Goal: Task Accomplishment & Management: Manage account settings

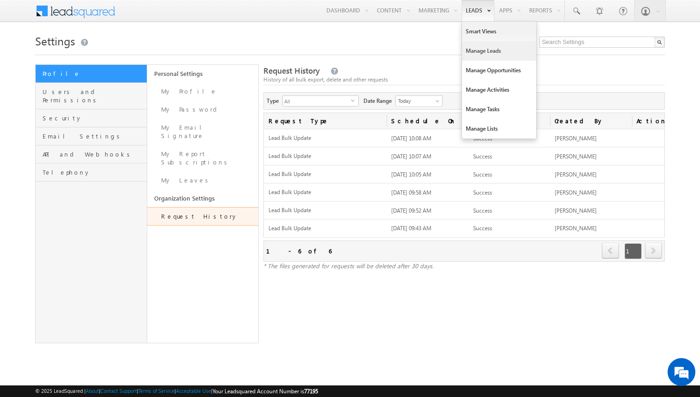
click at [482, 52] on link "Manage Leads" at bounding box center [499, 50] width 74 height 19
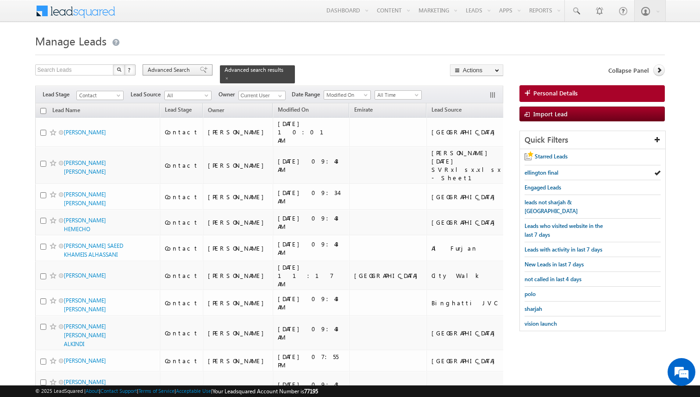
click at [181, 68] on span "Advanced Search" at bounding box center [170, 70] width 45 height 8
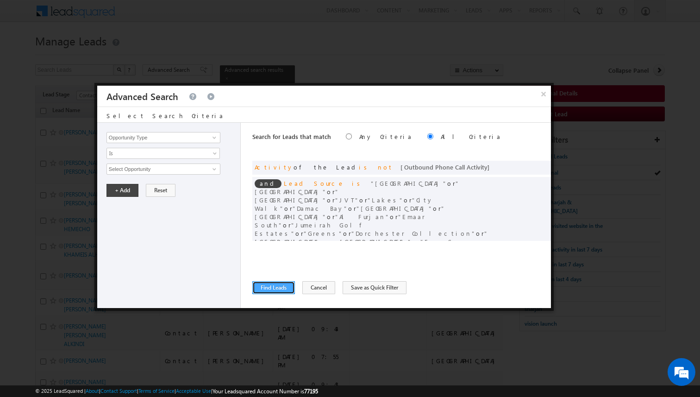
click at [279, 288] on button "Find Leads" at bounding box center [273, 287] width 43 height 13
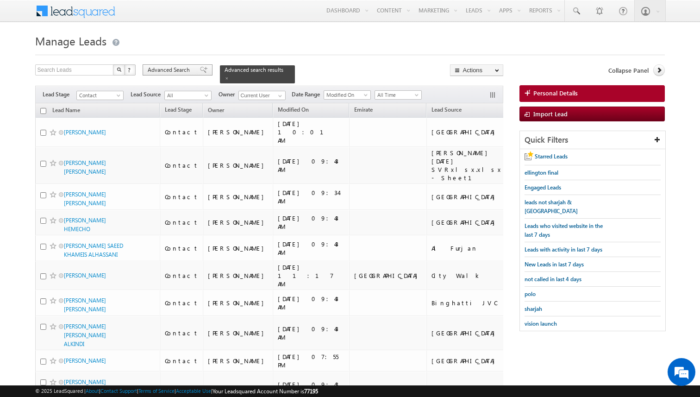
click at [189, 72] on span "Advanced Search" at bounding box center [170, 70] width 45 height 8
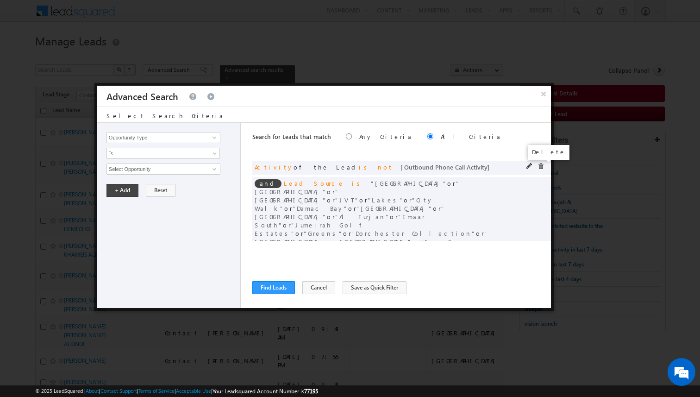
click at [541, 164] on span at bounding box center [540, 166] width 6 height 6
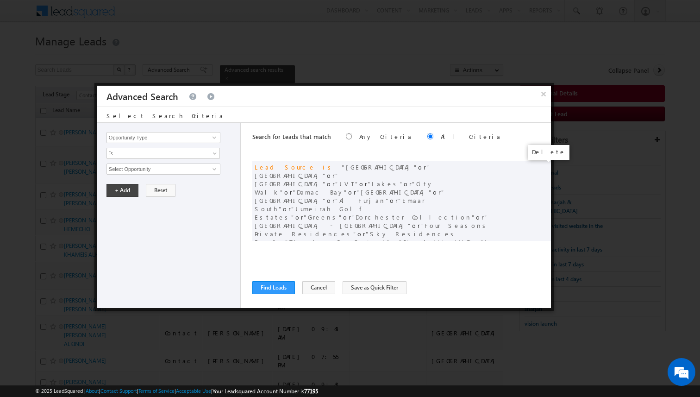
click at [0, 0] on span at bounding box center [0, 0] width 0 height 0
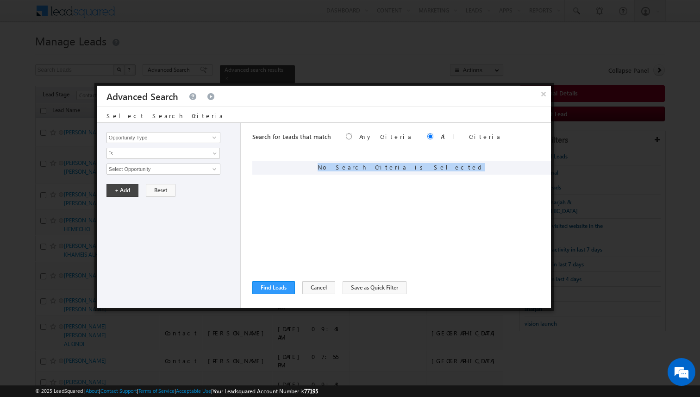
click at [377, 195] on div "Search for Leads that match Any Criteria All Criteria Note that the current tri…" at bounding box center [401, 215] width 299 height 185
click at [200, 141] on input "Opportunity Type" at bounding box center [163, 137] width 114 height 11
type input "Lead Stage"
click at [189, 153] on span "Is" at bounding box center [157, 153] width 100 height 8
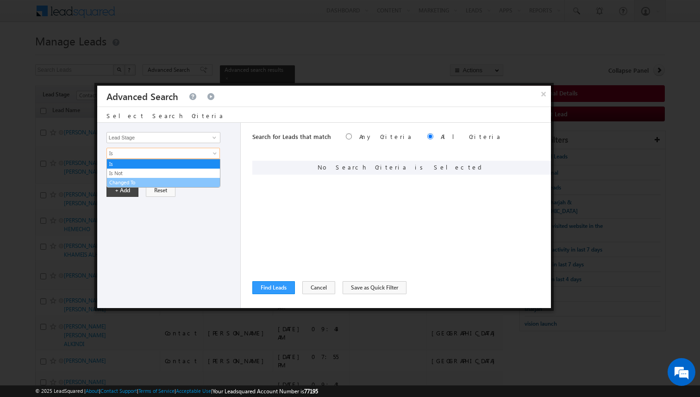
click at [148, 180] on link "Changed To" at bounding box center [163, 182] width 113 height 8
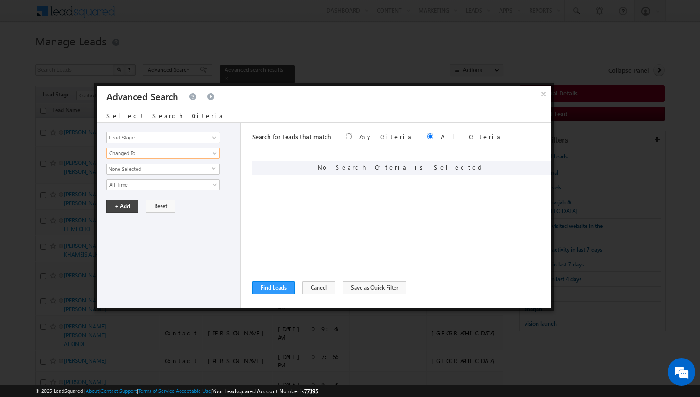
click at [143, 169] on span "None Selected" at bounding box center [159, 169] width 105 height 10
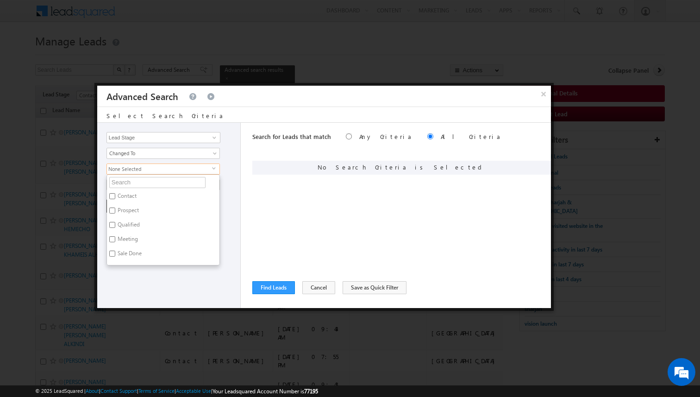
click at [136, 207] on label "Prospect" at bounding box center [127, 212] width 41 height 14
click at [115, 207] on input "Prospect" at bounding box center [112, 210] width 6 height 6
checkbox input "true"
click at [226, 207] on div "+ Add Reset" at bounding box center [170, 206] width 129 height 13
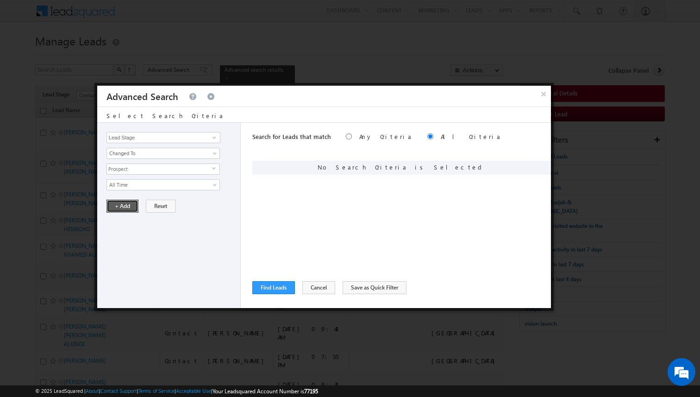
click at [125, 206] on button "+ Add" at bounding box center [122, 206] width 32 height 13
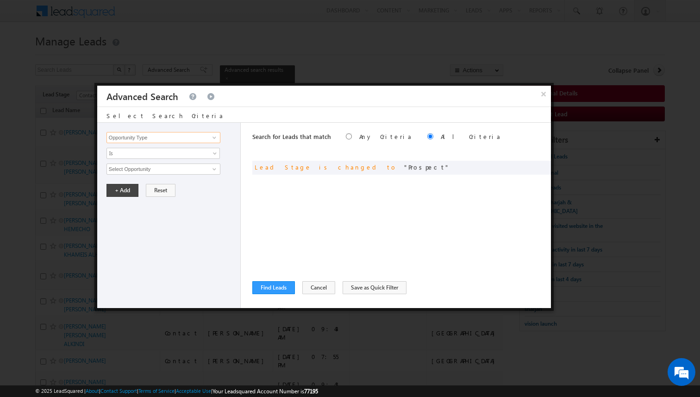
click at [180, 139] on input "Opportunity Type" at bounding box center [163, 137] width 114 height 11
type input "Lead Stage"
click at [170, 152] on span "Is" at bounding box center [157, 153] width 100 height 8
click at [146, 170] on link "Is Not" at bounding box center [163, 173] width 113 height 8
click at [137, 168] on span "None Selected" at bounding box center [159, 169] width 105 height 10
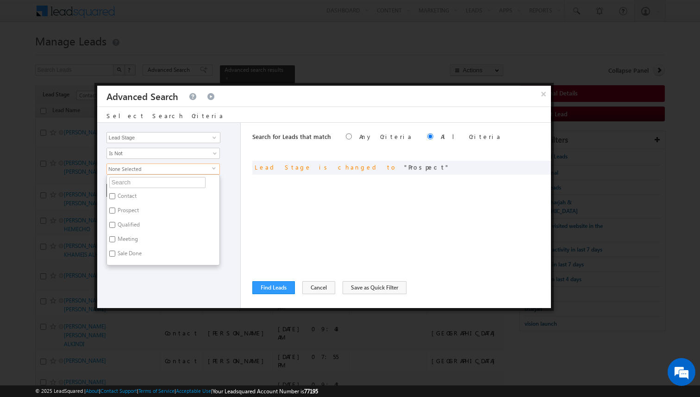
click at [129, 208] on label "Prospect" at bounding box center [127, 212] width 41 height 14
click at [115, 208] on input "Prospect" at bounding box center [112, 210] width 6 height 6
checkbox input "true"
click at [214, 212] on li "Qualified" at bounding box center [163, 212] width 112 height 14
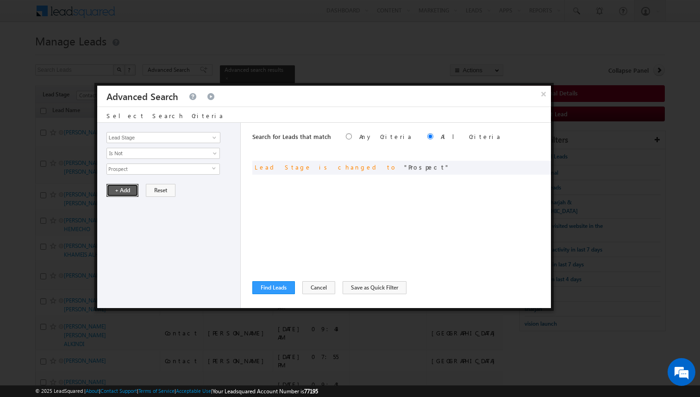
click at [121, 189] on button "+ Add" at bounding box center [122, 190] width 32 height 13
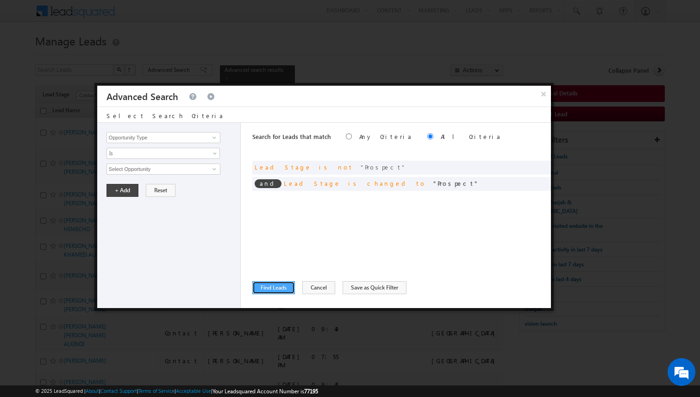
click at [276, 288] on button "Find Leads" at bounding box center [273, 287] width 43 height 13
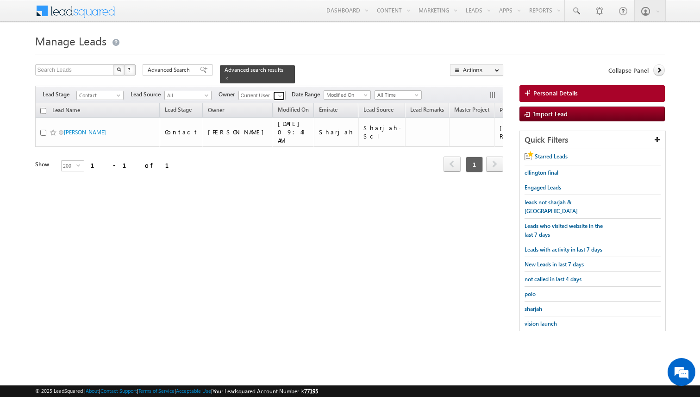
click at [281, 96] on span at bounding box center [279, 95] width 7 height 7
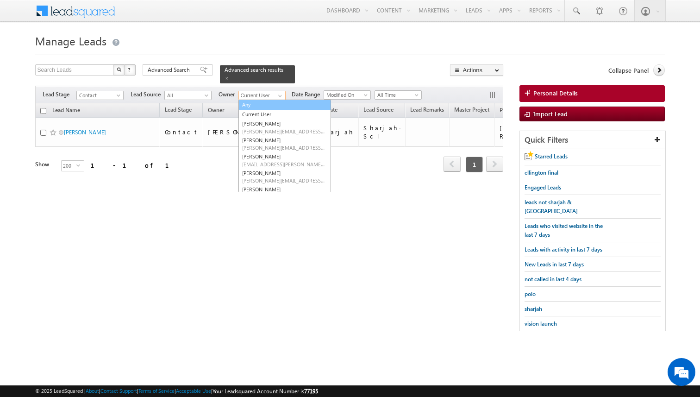
click at [256, 102] on link "Any" at bounding box center [284, 105] width 93 height 11
type input "Any"
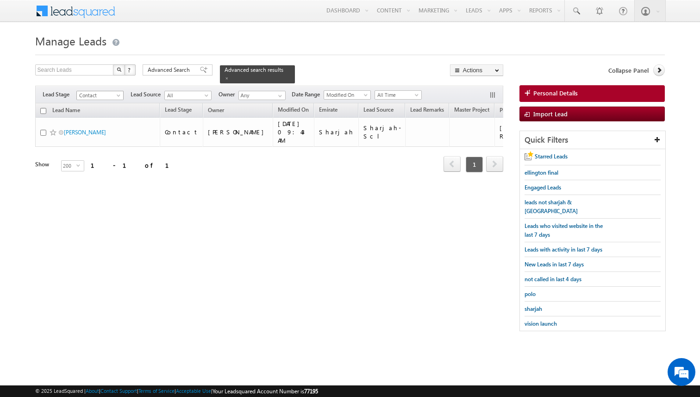
click at [118, 96] on span at bounding box center [119, 97] width 7 height 7
click at [99, 104] on link "All" at bounding box center [100, 104] width 47 height 8
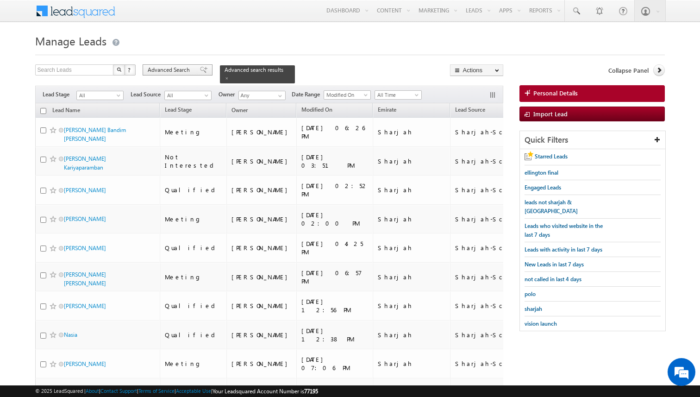
click at [173, 73] on span "Advanced Search" at bounding box center [170, 70] width 45 height 8
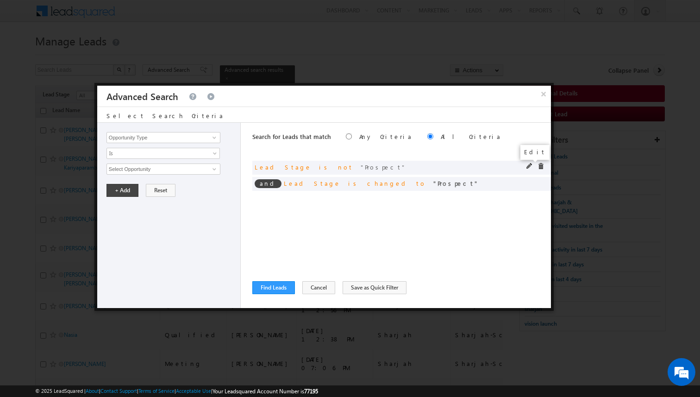
click at [529, 166] on span at bounding box center [529, 166] width 6 height 6
click at [199, 168] on span "Prospect" at bounding box center [159, 169] width 105 height 10
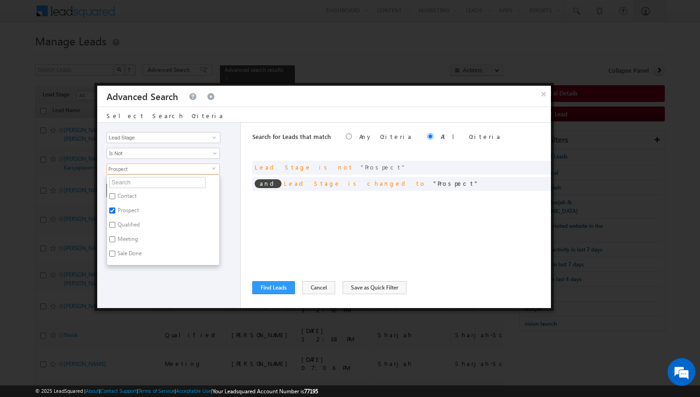
scroll to position [40, 0]
click at [130, 213] on label "Sale Done" at bounding box center [129, 214] width 44 height 14
click at [115, 213] on input "Sale Done" at bounding box center [112, 213] width 6 height 6
checkbox input "true"
click at [130, 199] on label "Meeting" at bounding box center [127, 200] width 40 height 14
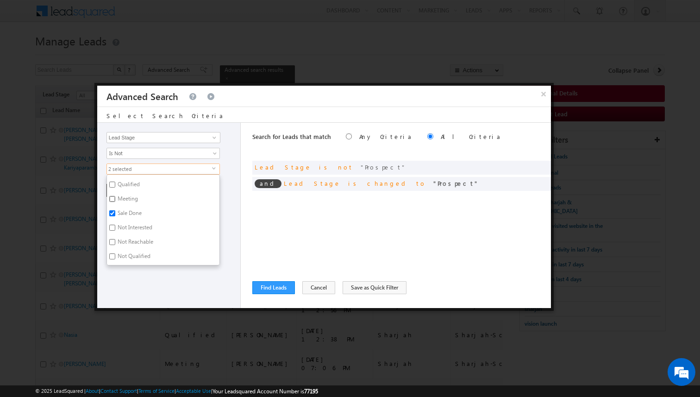
click at [115, 199] on input "Meeting" at bounding box center [112, 199] width 6 height 6
checkbox input "true"
click at [130, 199] on label "Qualified" at bounding box center [128, 197] width 42 height 14
click at [115, 199] on input "Qualified" at bounding box center [112, 196] width 6 height 6
checkbox input "true"
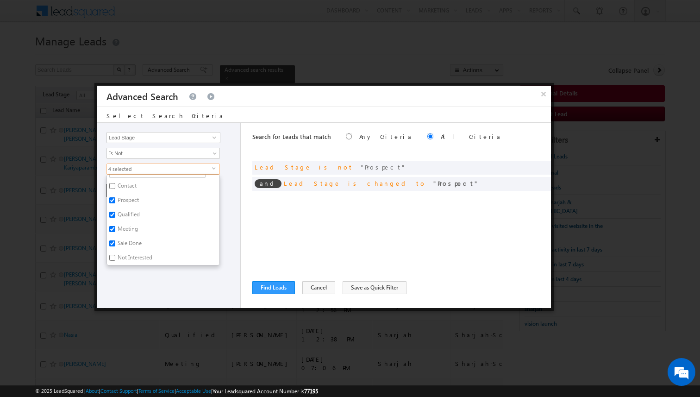
scroll to position [0, 0]
click at [225, 203] on div "Opportunity Type Lead Activity Task Sales Group Prospect Id Address 1 Address 2…" at bounding box center [169, 215] width 144 height 185
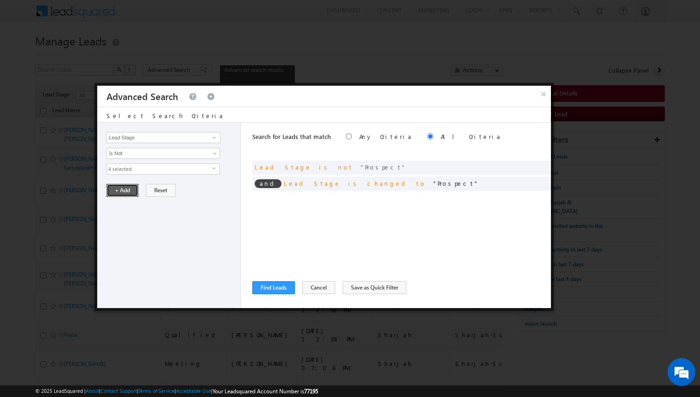
click at [128, 193] on button "+ Add" at bounding box center [122, 190] width 32 height 13
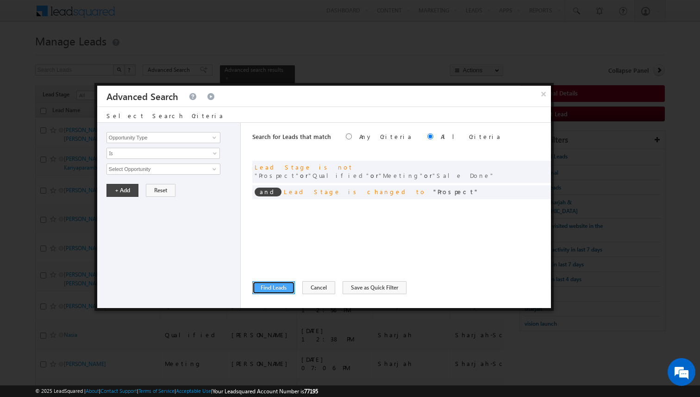
click at [284, 286] on button "Find Leads" at bounding box center [273, 287] width 43 height 13
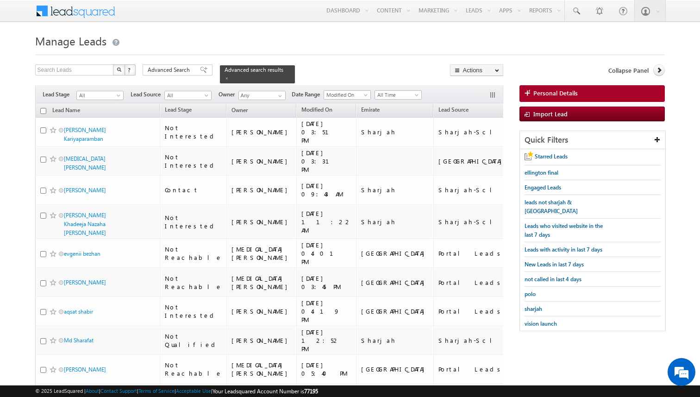
click at [44, 112] on input "checkbox" at bounding box center [43, 111] width 6 height 6
checkbox input "true"
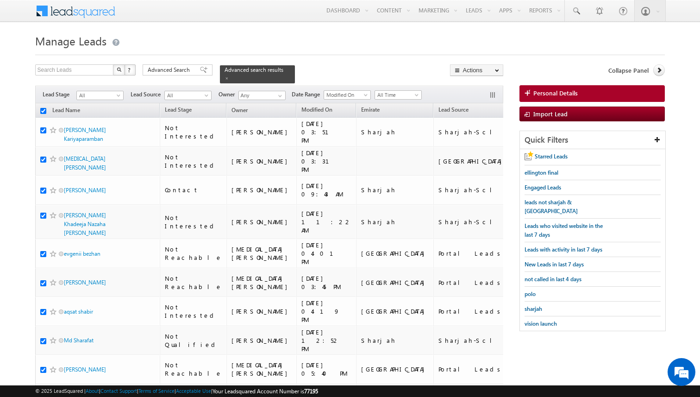
checkbox input "true"
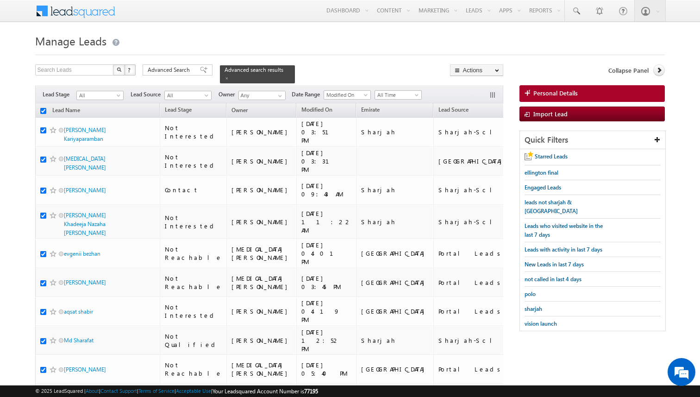
checkbox input "true"
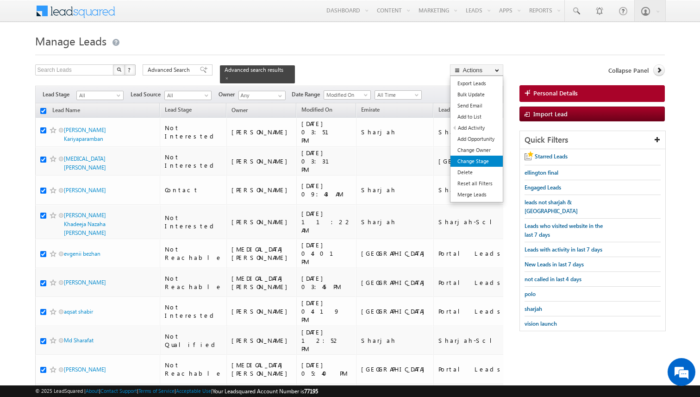
click at [472, 159] on link "Change Stage" at bounding box center [476, 161] width 52 height 11
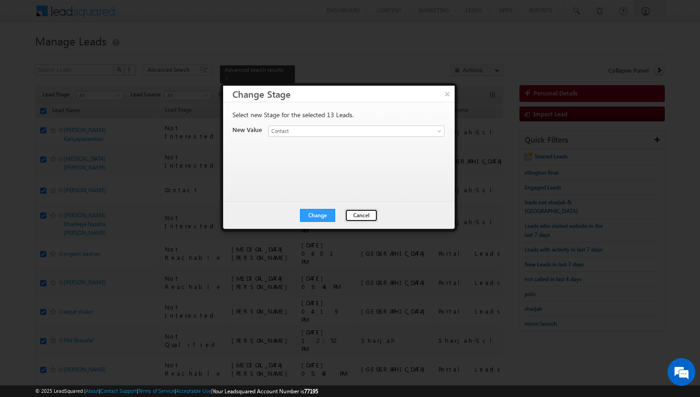
click at [354, 214] on button "Cancel" at bounding box center [361, 215] width 33 height 13
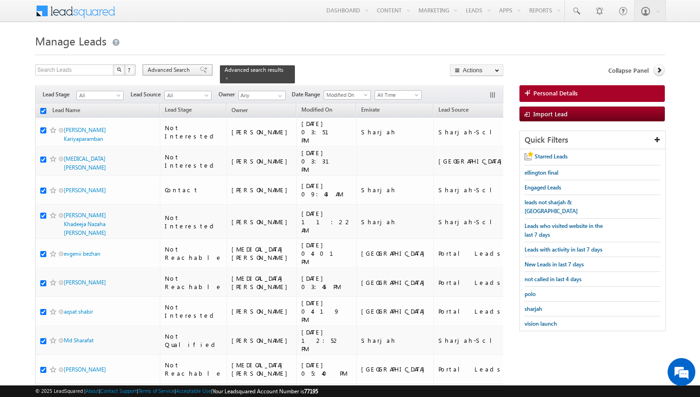
click at [169, 71] on span "Advanced Search" at bounding box center [170, 70] width 45 height 8
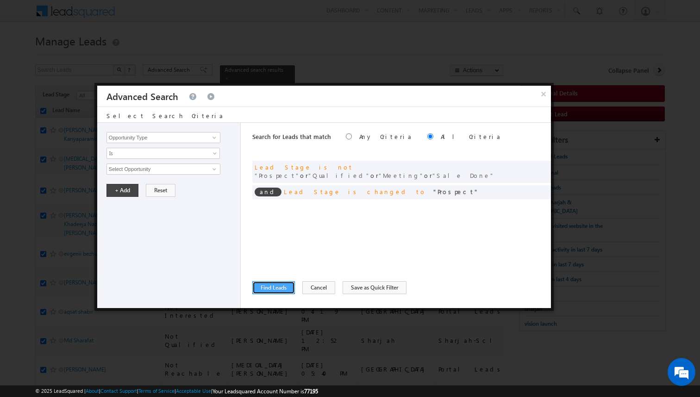
click at [275, 283] on button "Find Leads" at bounding box center [273, 287] width 43 height 13
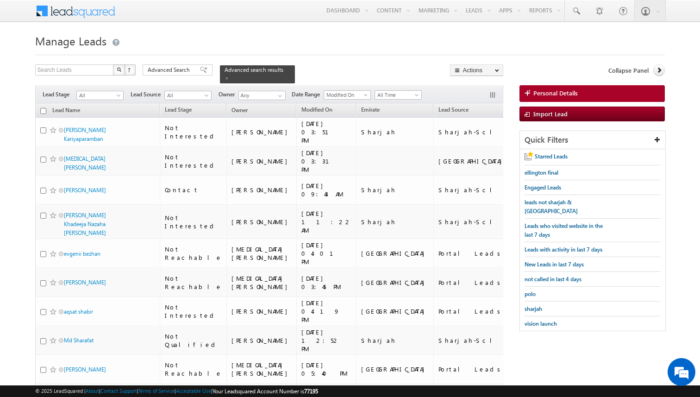
click at [43, 110] on input "checkbox" at bounding box center [43, 111] width 6 height 6
checkbox input "true"
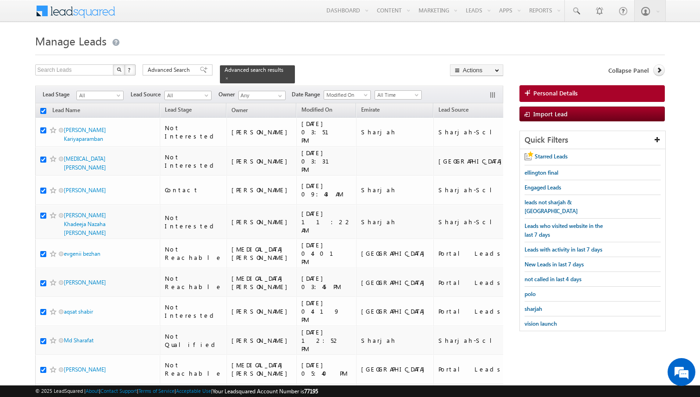
checkbox input "true"
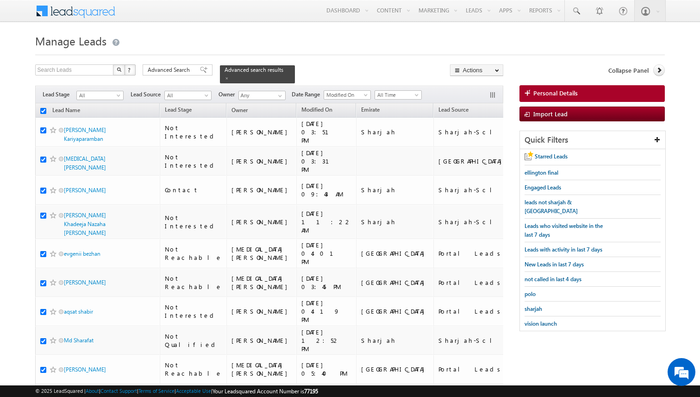
checkbox input "true"
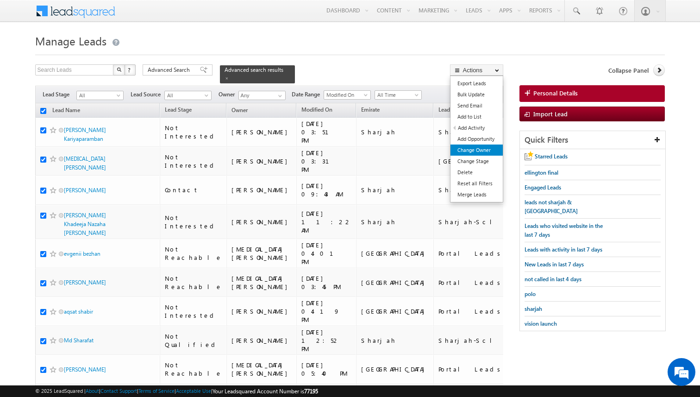
click at [478, 149] on link "Change Owner" at bounding box center [476, 149] width 52 height 11
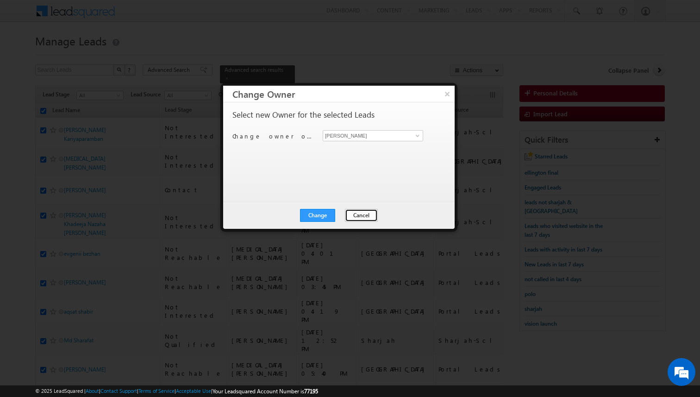
click at [356, 212] on button "Cancel" at bounding box center [361, 215] width 33 height 13
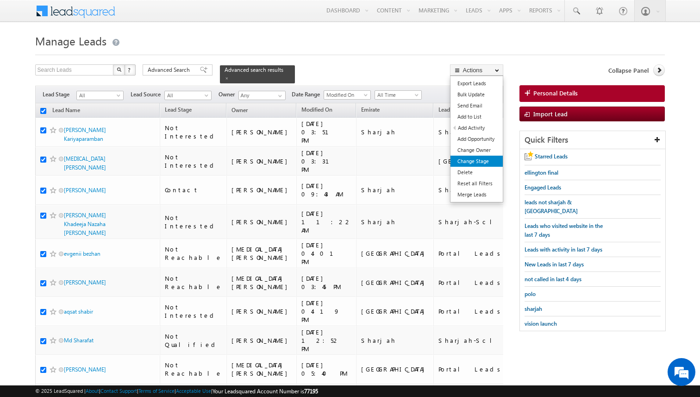
click at [476, 160] on link "Change Stage" at bounding box center [476, 161] width 52 height 11
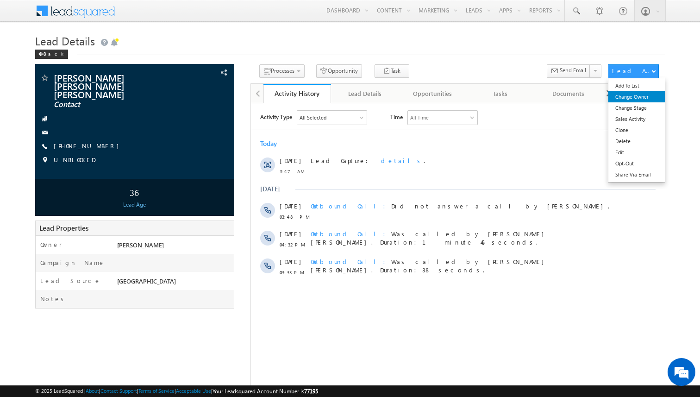
click at [634, 97] on link "Change Owner" at bounding box center [636, 96] width 56 height 11
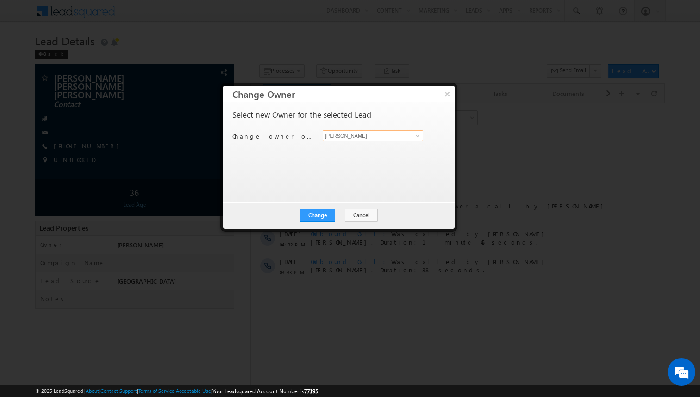
click at [366, 137] on input "[PERSON_NAME]" at bounding box center [373, 135] width 100 height 11
type input "Shiva Sisodia"
click at [323, 213] on button "Change" at bounding box center [317, 215] width 35 height 13
